Goal: Navigation & Orientation: Find specific page/section

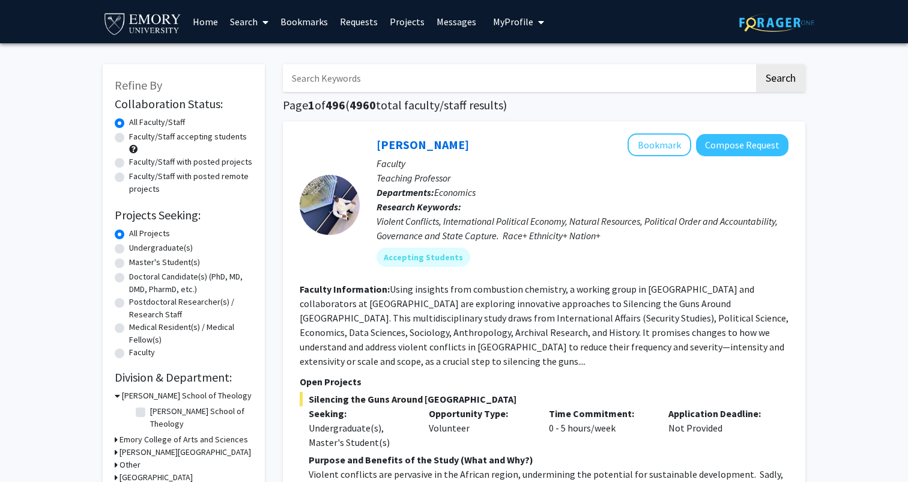
click at [363, 17] on link "Requests" at bounding box center [359, 22] width 50 height 42
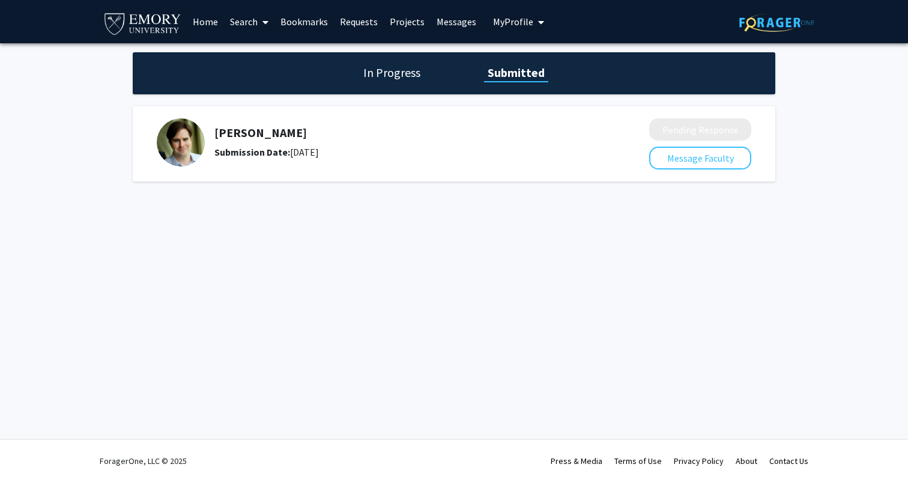
click at [282, 129] on h5 "[PERSON_NAME]" at bounding box center [399, 133] width 371 height 14
click at [261, 129] on h5 "[PERSON_NAME]" at bounding box center [399, 133] width 371 height 14
click at [195, 129] on img at bounding box center [181, 142] width 48 height 48
click at [452, 29] on link "Messages" at bounding box center [457, 22] width 52 height 42
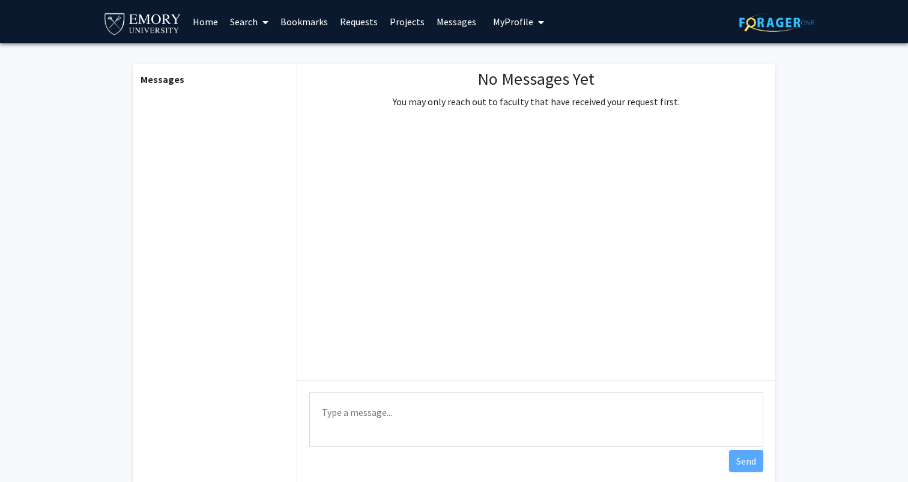
click at [411, 23] on link "Projects" at bounding box center [407, 22] width 47 height 42
